Goal: Check status: Check status

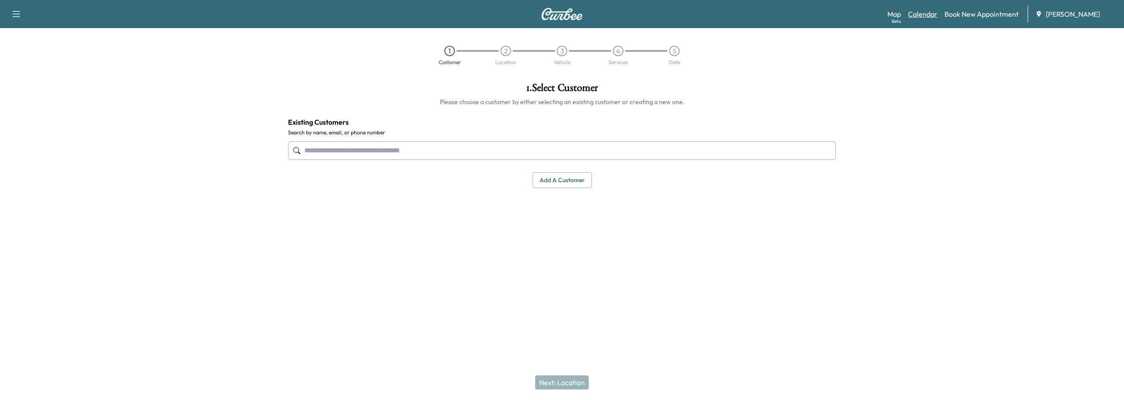
click at [928, 12] on link "Calendar" at bounding box center [922, 14] width 29 height 11
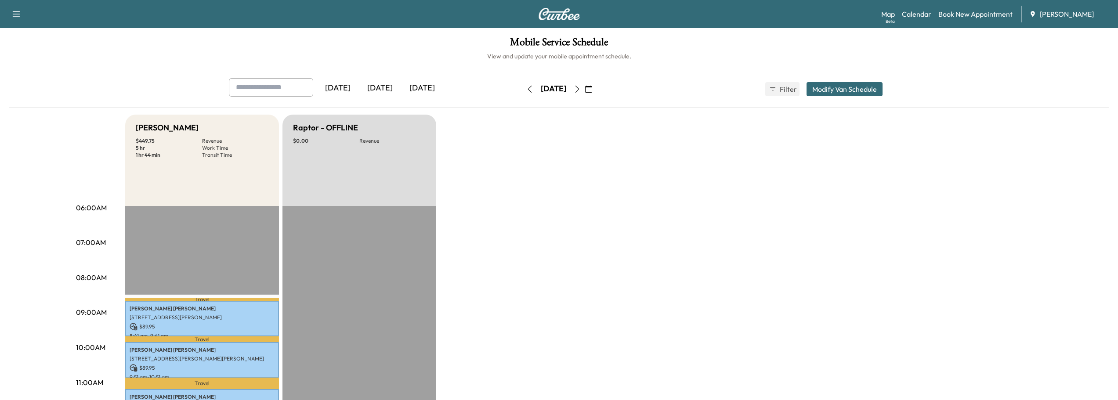
click at [580, 92] on icon "button" at bounding box center [576, 89] width 7 height 7
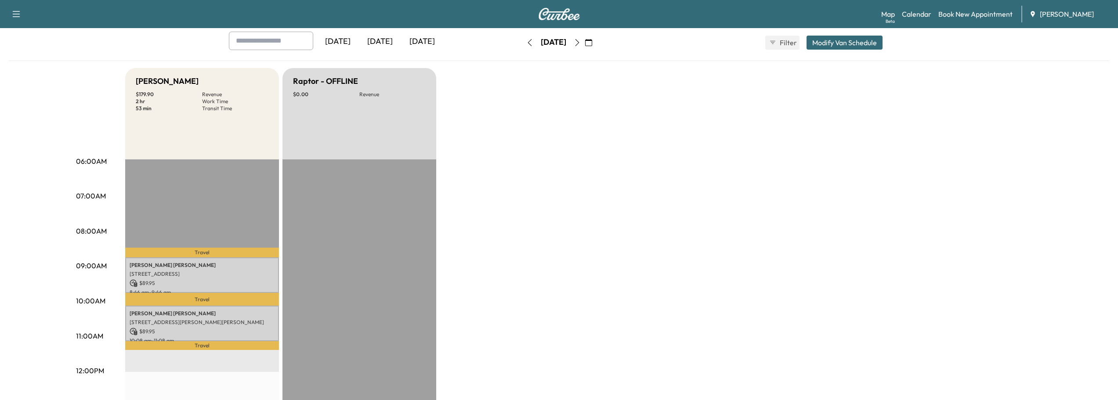
scroll to position [132, 0]
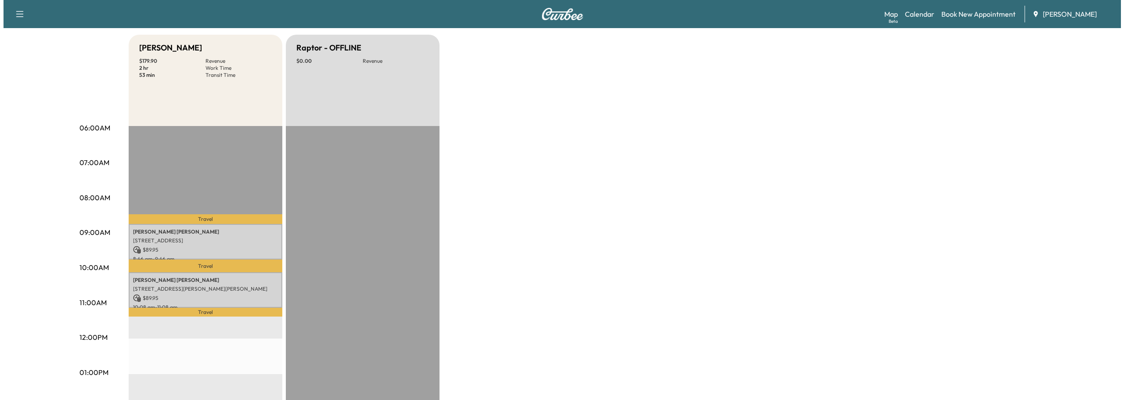
scroll to position [88, 0]
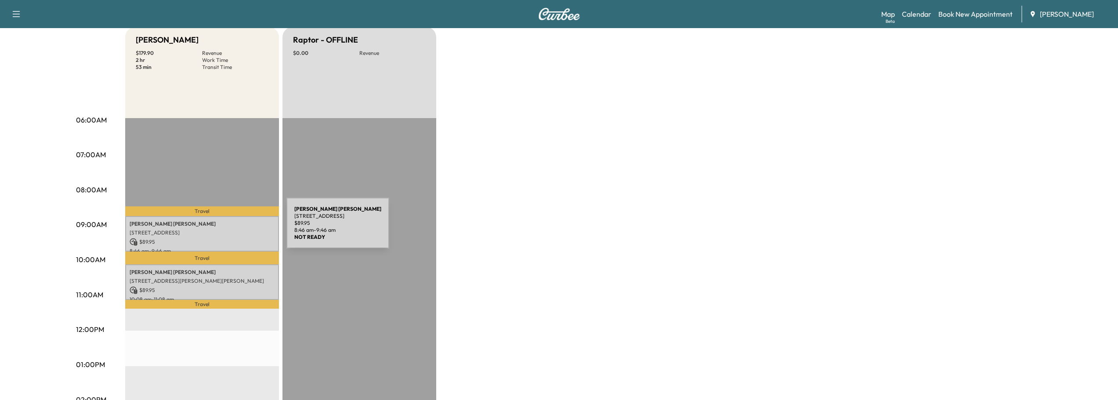
click at [220, 229] on p "[STREET_ADDRESS]" at bounding box center [202, 232] width 145 height 7
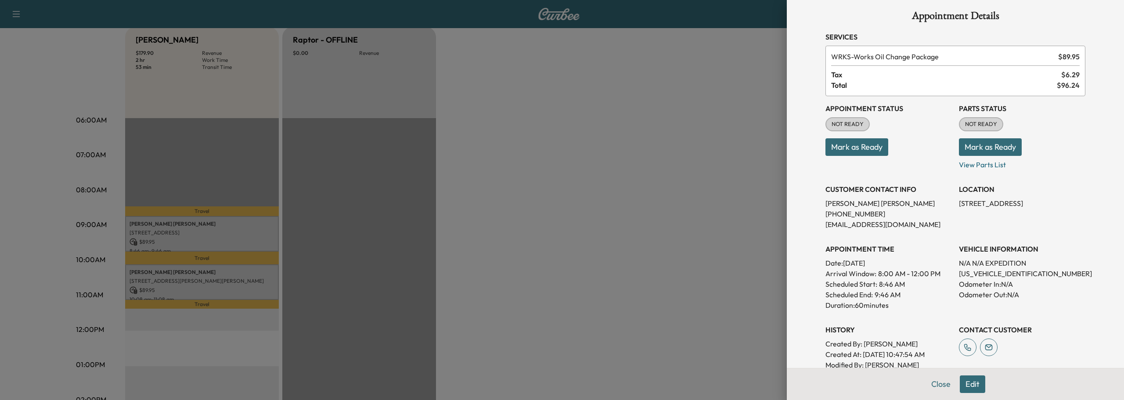
scroll to position [0, 0]
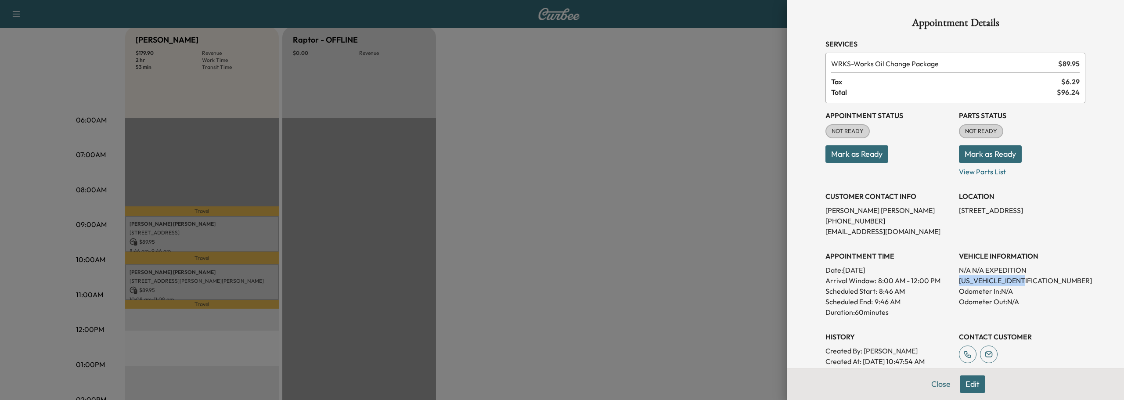
drag, startPoint x: 952, startPoint y: 280, endPoint x: 1023, endPoint y: 283, distance: 71.6
click at [1023, 283] on div "Appointment Status NOT READY Mark as Ready Parts Status NOT READY Mark as Ready…" at bounding box center [956, 245] width 260 height 285
copy p "[US_VEHICLE_IDENTIFICATION_NUMBER]"
